Goal: Information Seeking & Learning: Check status

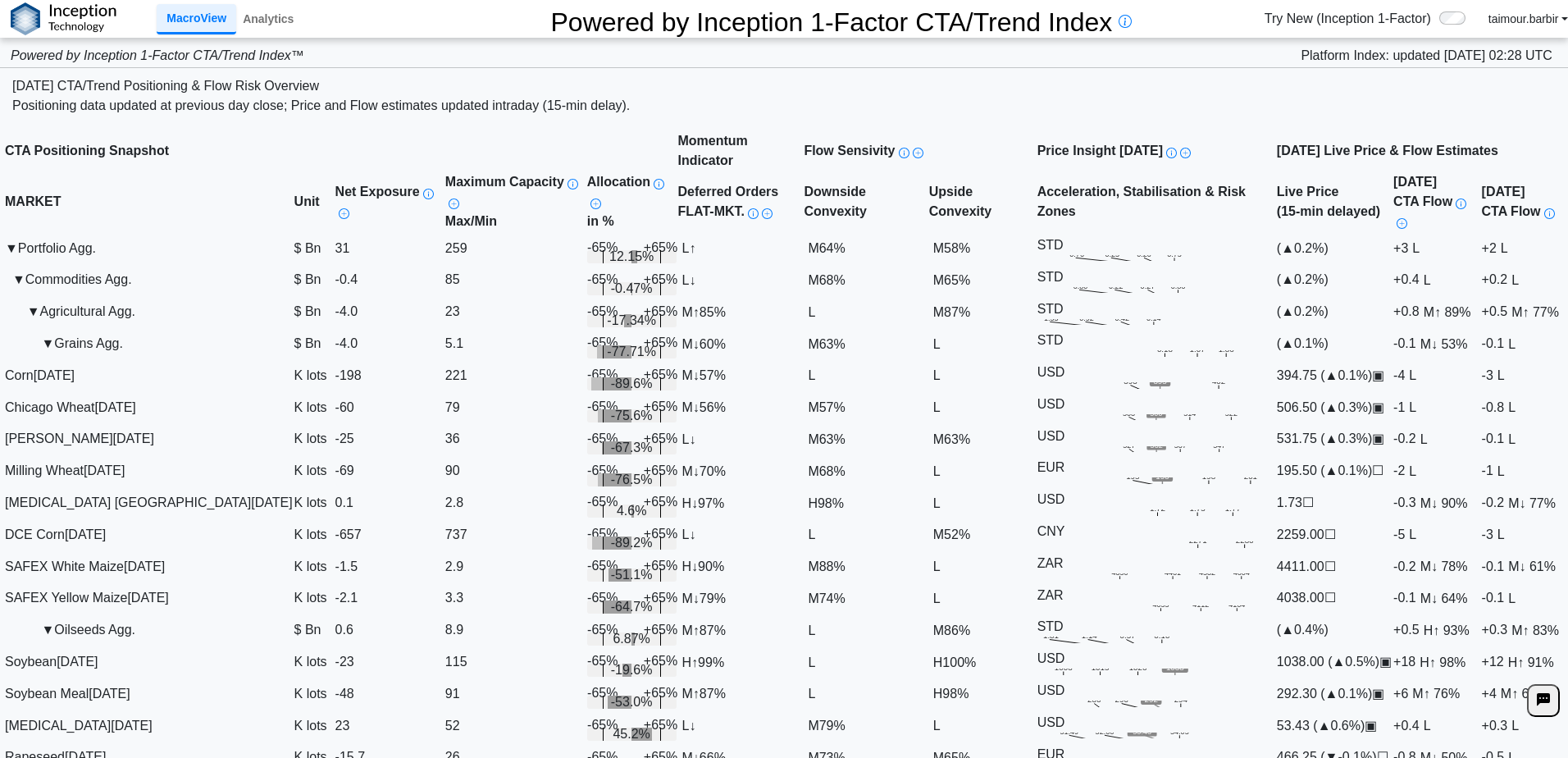
scroll to position [1641, 0]
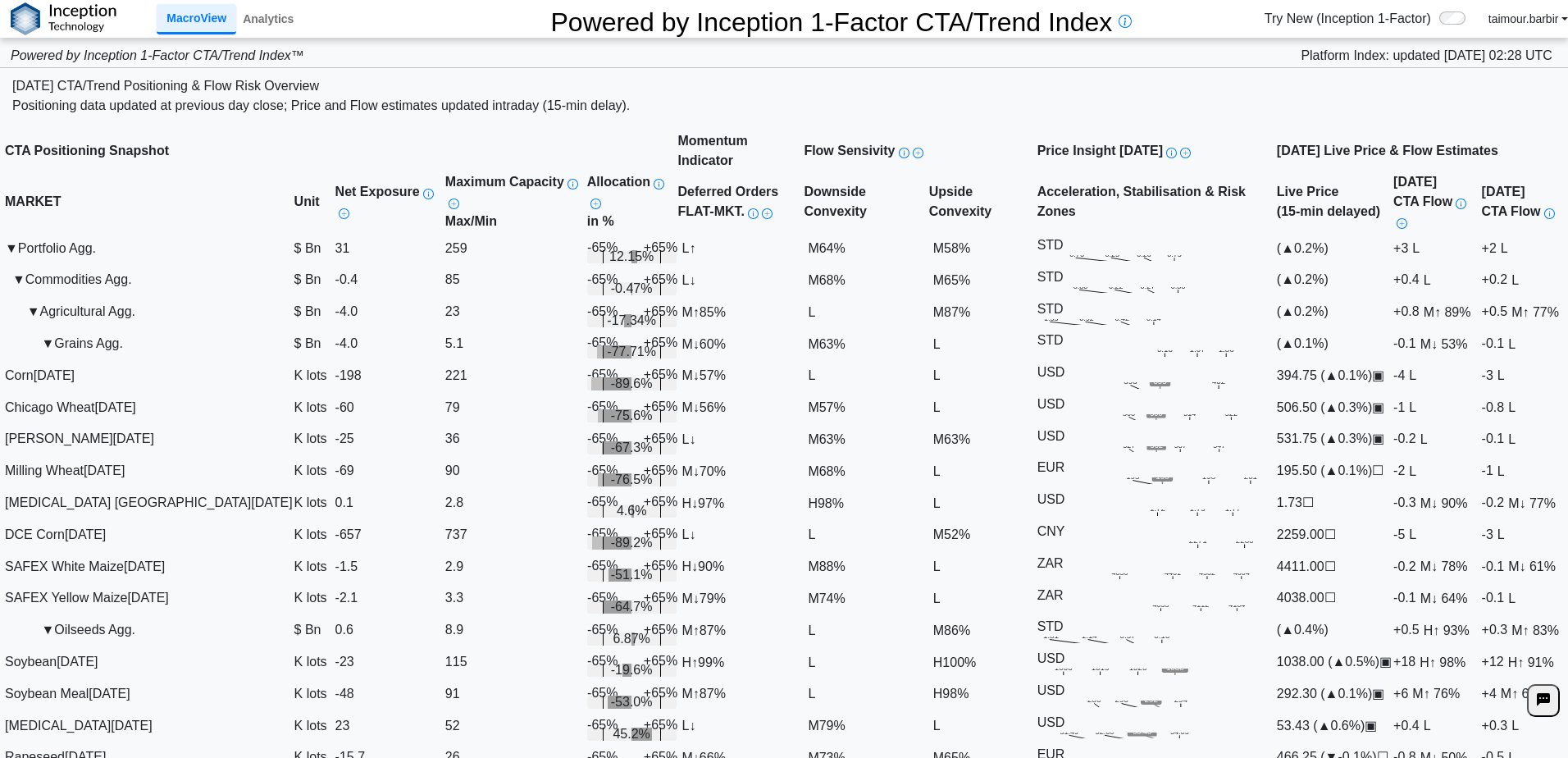
scroll to position [1559, 0]
